Goal: Navigation & Orientation: Find specific page/section

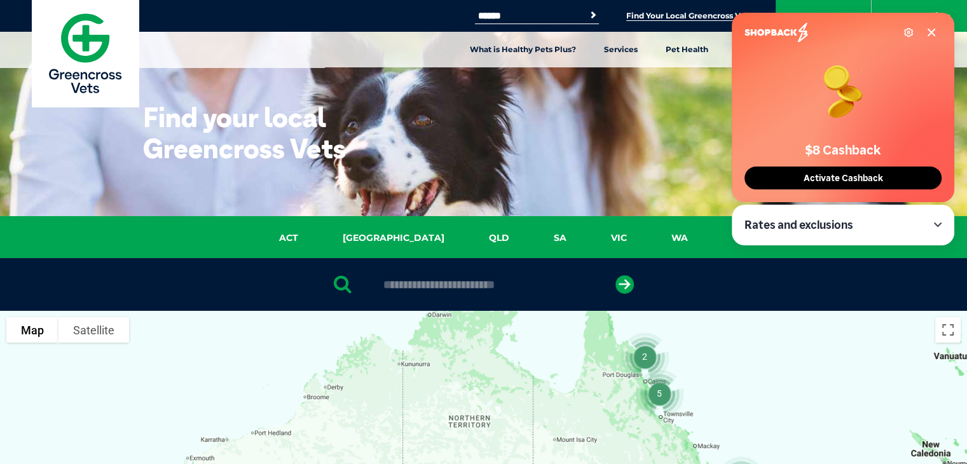
click at [842, 177] on span "Activate Cashback" at bounding box center [843, 178] width 87 height 11
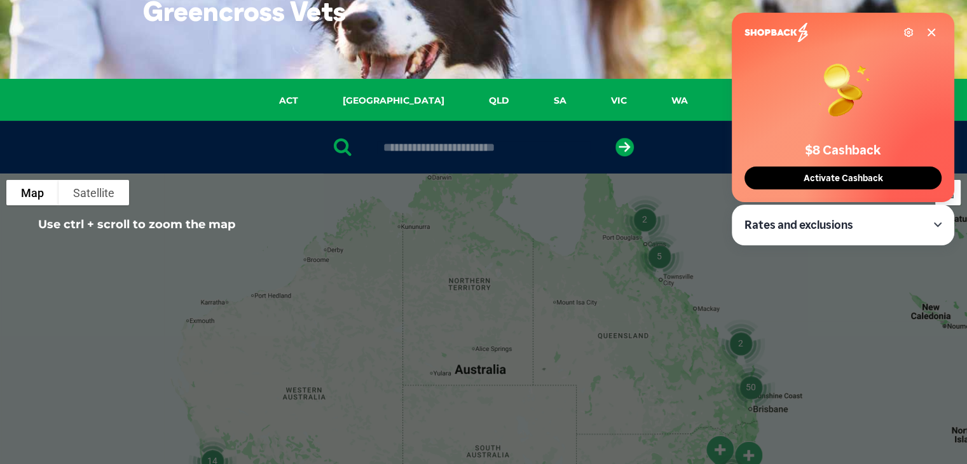
scroll to position [176, 0]
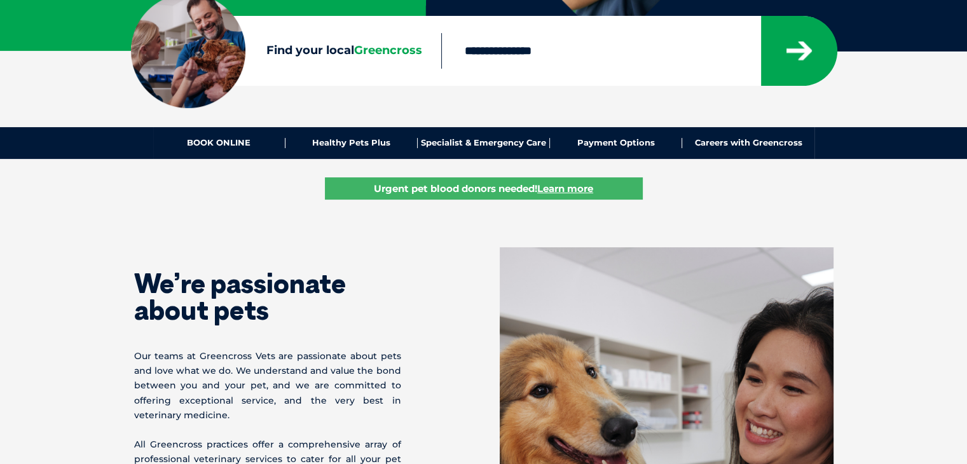
click at [544, 65] on input "Find your local Greencross" at bounding box center [600, 51] width 319 height 36
type input "***"
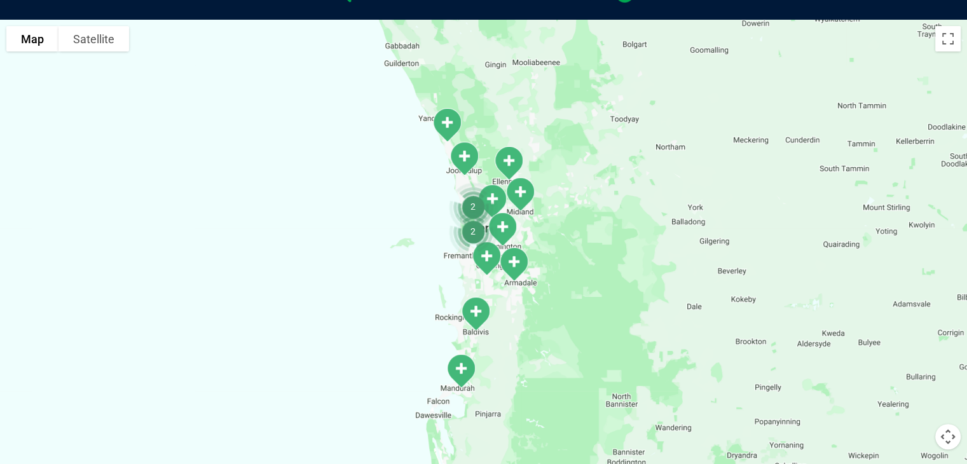
click at [474, 314] on img "Baldivis" at bounding box center [476, 313] width 42 height 45
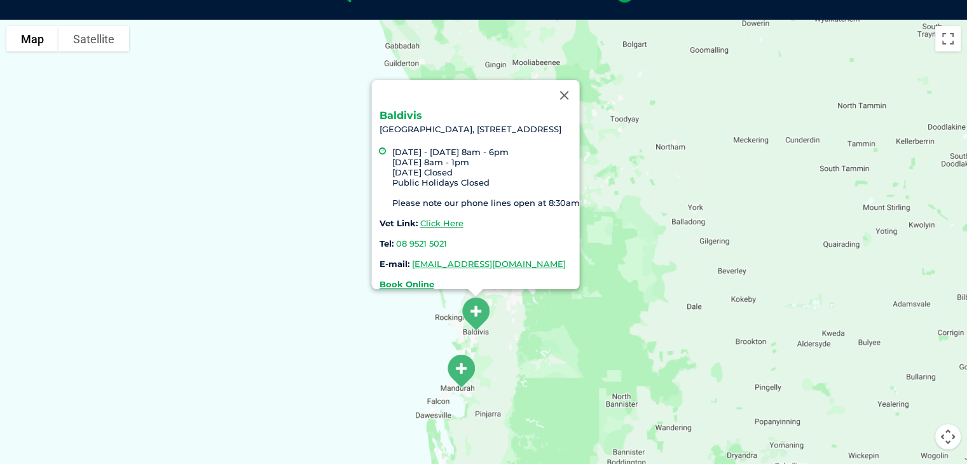
click at [379, 109] on link "Baldivis" at bounding box center [400, 115] width 43 height 12
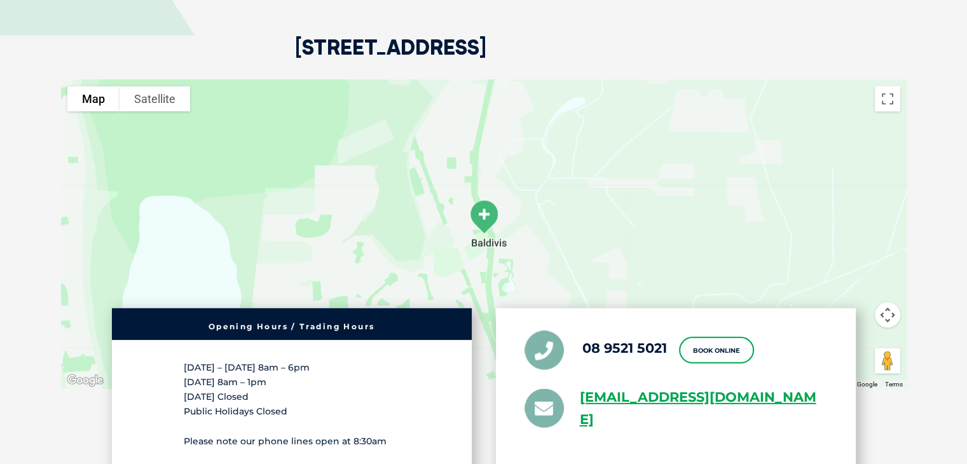
scroll to position [2391, 0]
